Goal: Navigation & Orientation: Find specific page/section

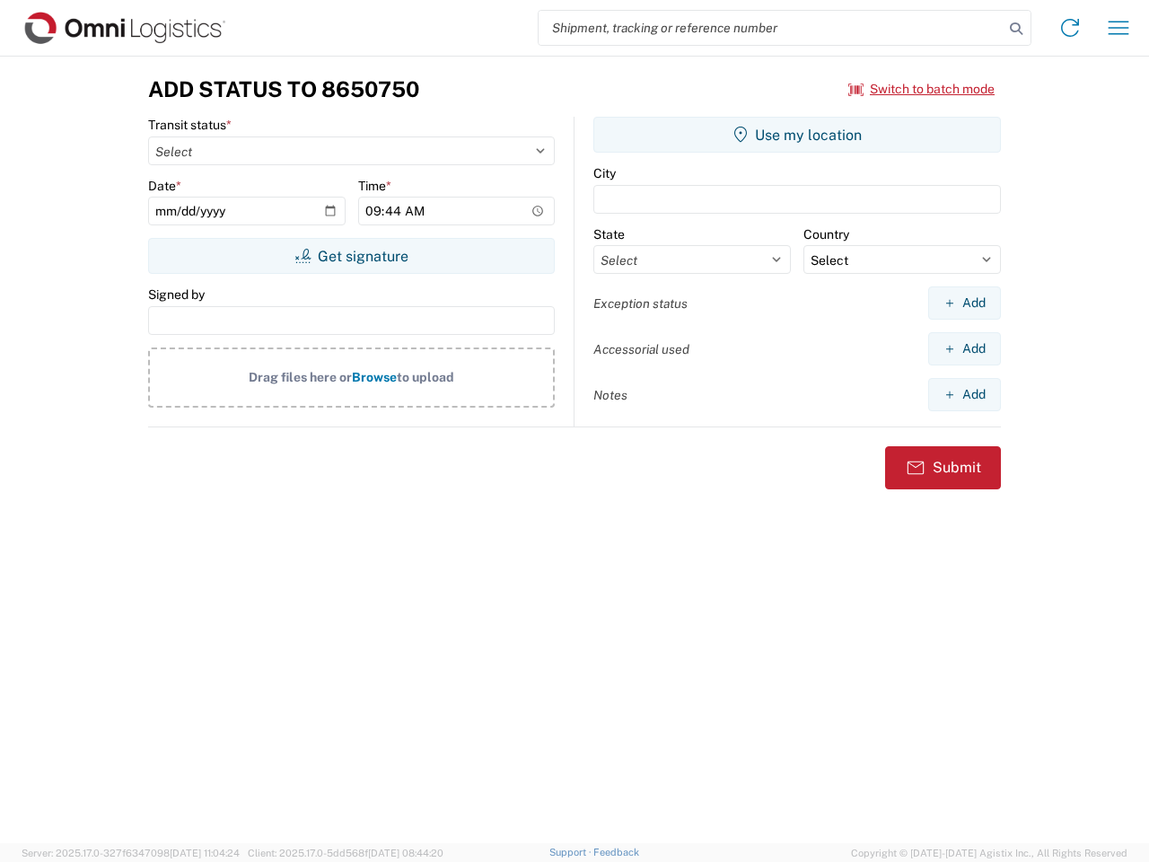
click at [771, 28] on input "search" at bounding box center [771, 28] width 465 height 34
click at [1016, 29] on icon at bounding box center [1016, 28] width 25 height 25
click at [1070, 28] on icon at bounding box center [1070, 27] width 29 height 29
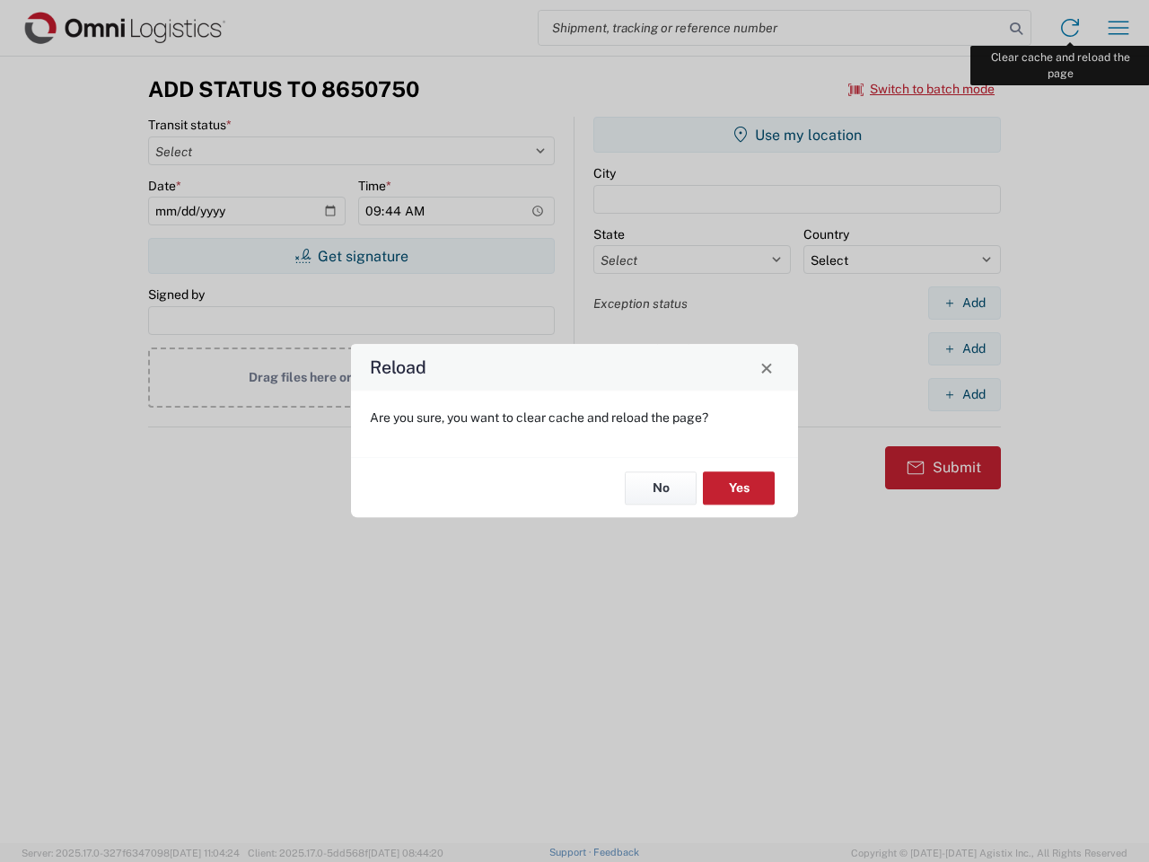
click at [1118, 28] on div "Reload Are you sure, you want to clear cache and reload the page? No Yes" at bounding box center [574, 431] width 1149 height 862
click at [922, 89] on div "Reload Are you sure, you want to clear cache and reload the page? No Yes" at bounding box center [574, 431] width 1149 height 862
click at [351, 256] on div "Reload Are you sure, you want to clear cache and reload the page? No Yes" at bounding box center [574, 431] width 1149 height 862
click at [797, 135] on div "Reload Are you sure, you want to clear cache and reload the page? No Yes" at bounding box center [574, 431] width 1149 height 862
click at [964, 303] on div "Reload Are you sure, you want to clear cache and reload the page? No Yes" at bounding box center [574, 431] width 1149 height 862
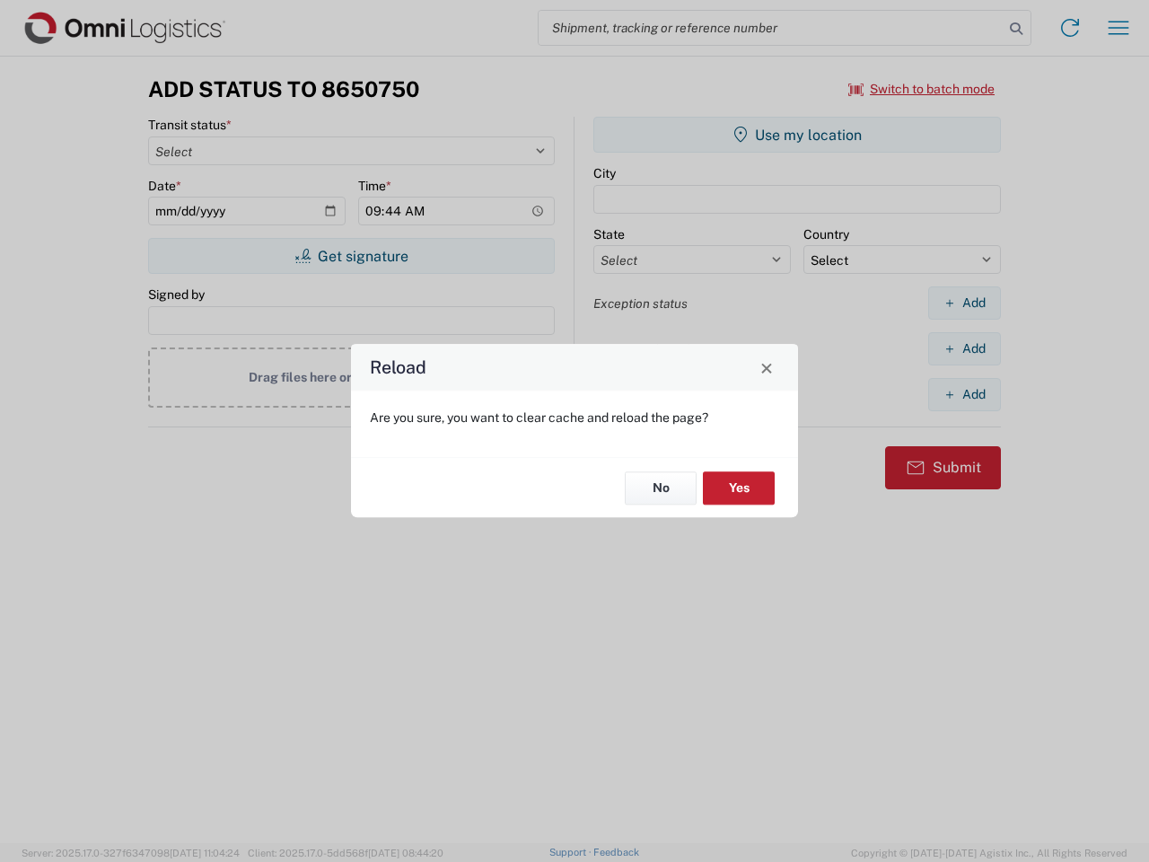
click at [964, 348] on div "Reload Are you sure, you want to clear cache and reload the page? No Yes" at bounding box center [574, 431] width 1149 height 862
click at [964, 394] on div "Reload Are you sure, you want to clear cache and reload the page? No Yes" at bounding box center [574, 431] width 1149 height 862
